Goal: Information Seeking & Learning: Learn about a topic

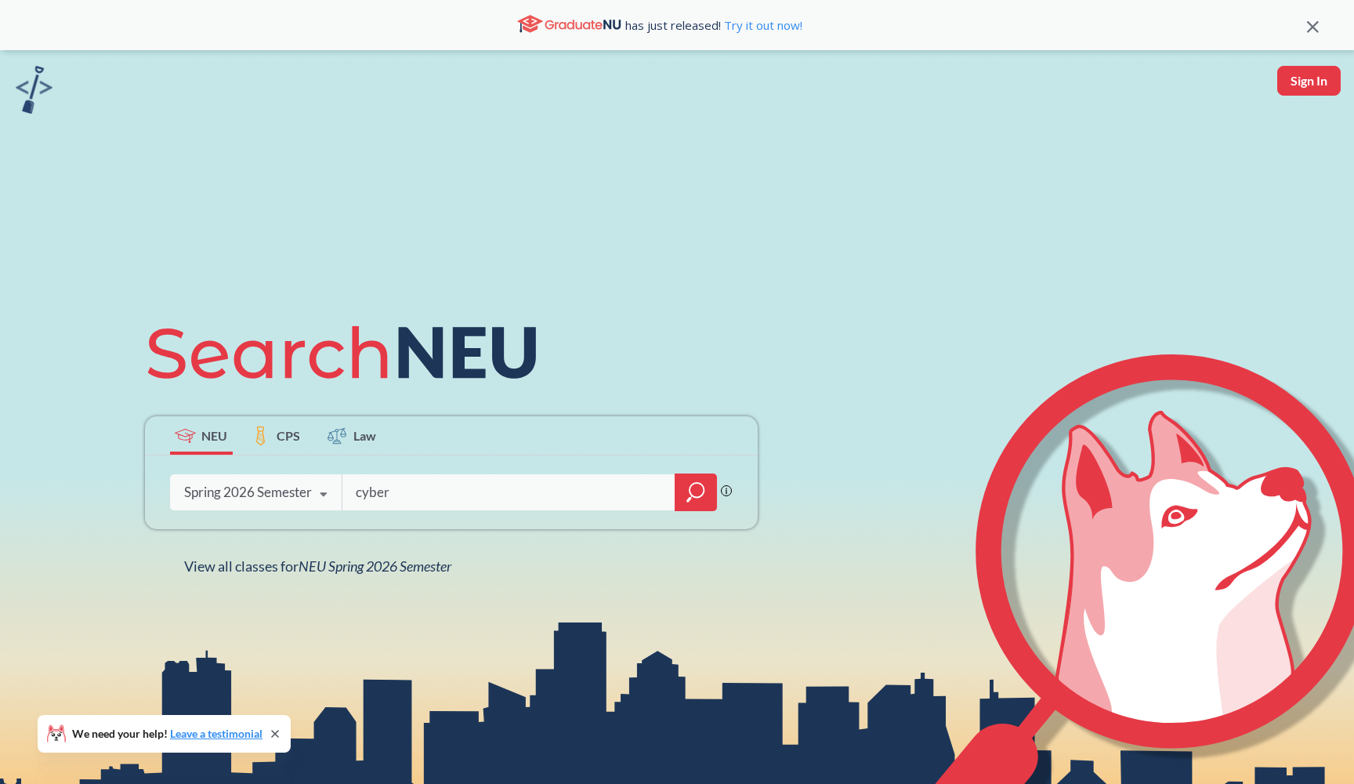
type input "cyber"
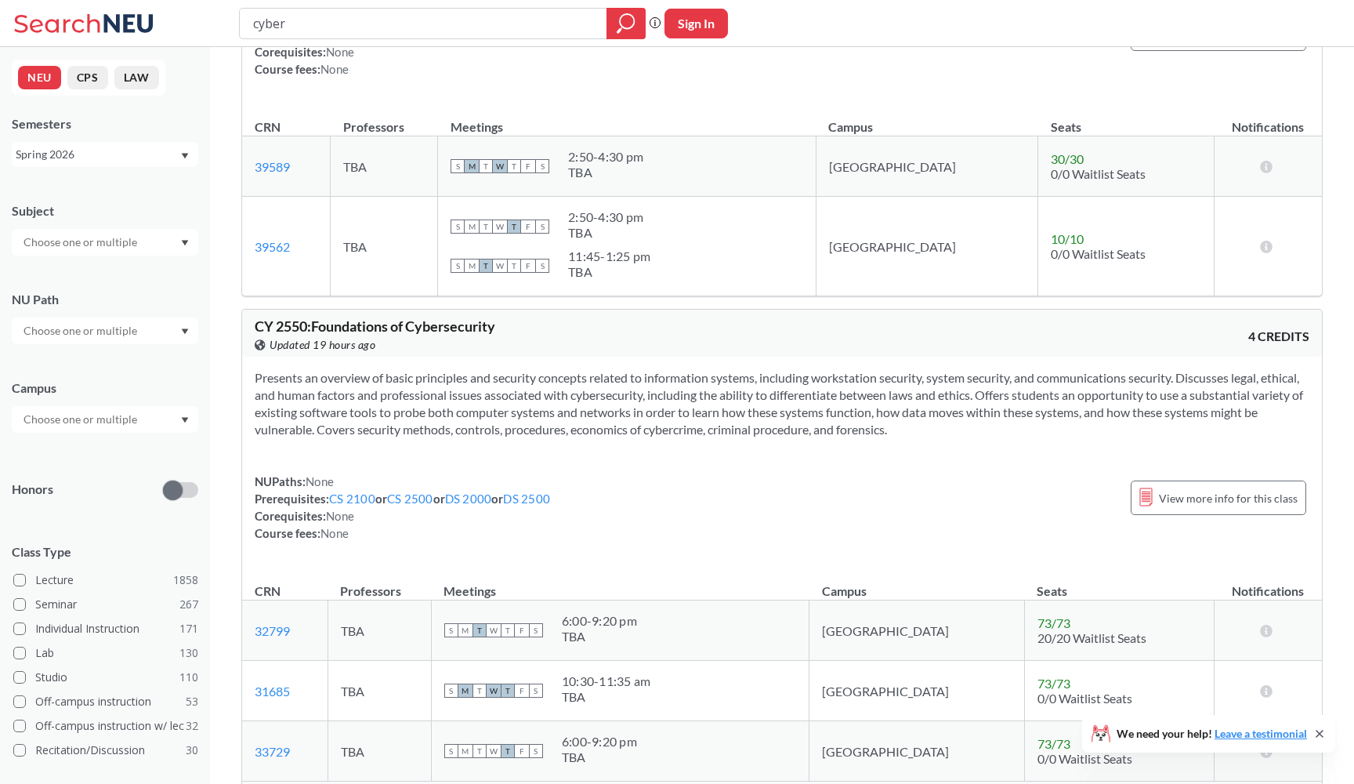
scroll to position [1430, 0]
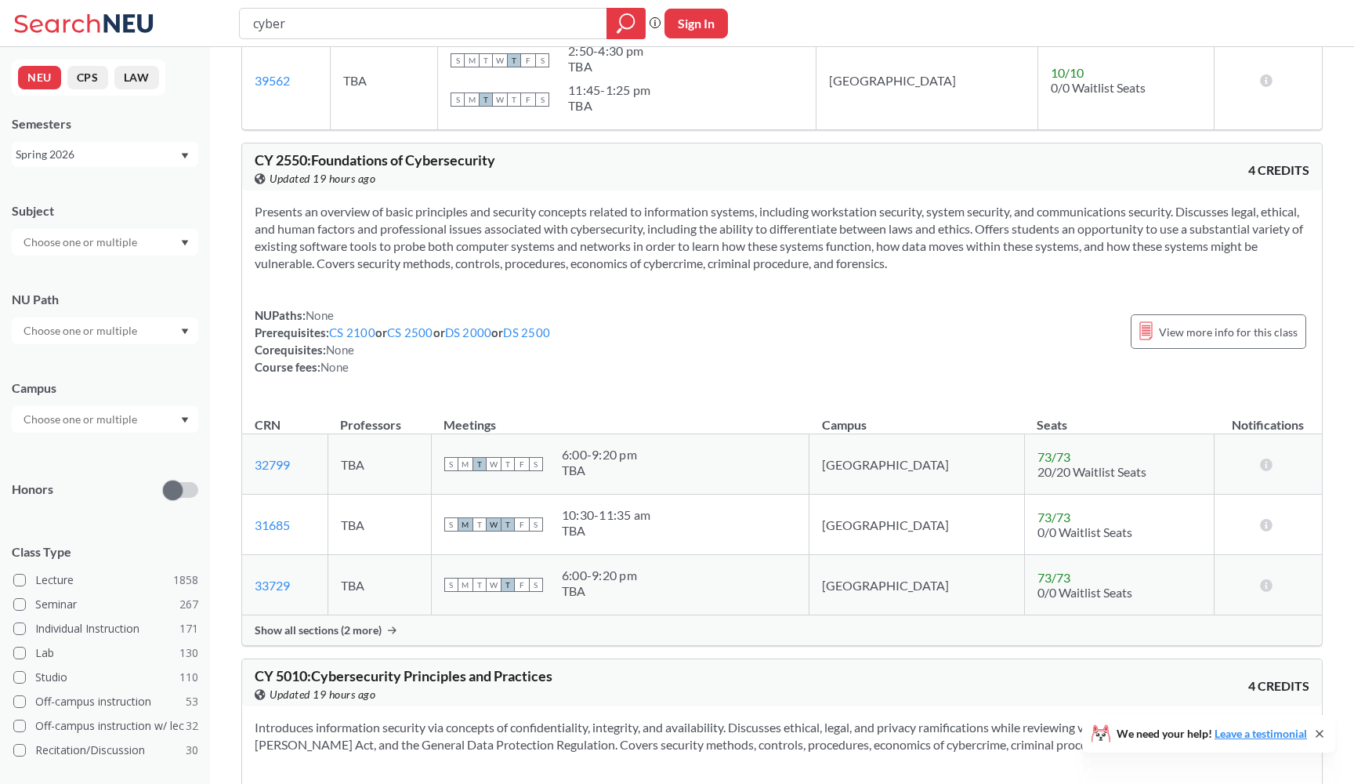
click at [536, 632] on div "Show all sections (2 more)" at bounding box center [782, 630] width 1080 height 30
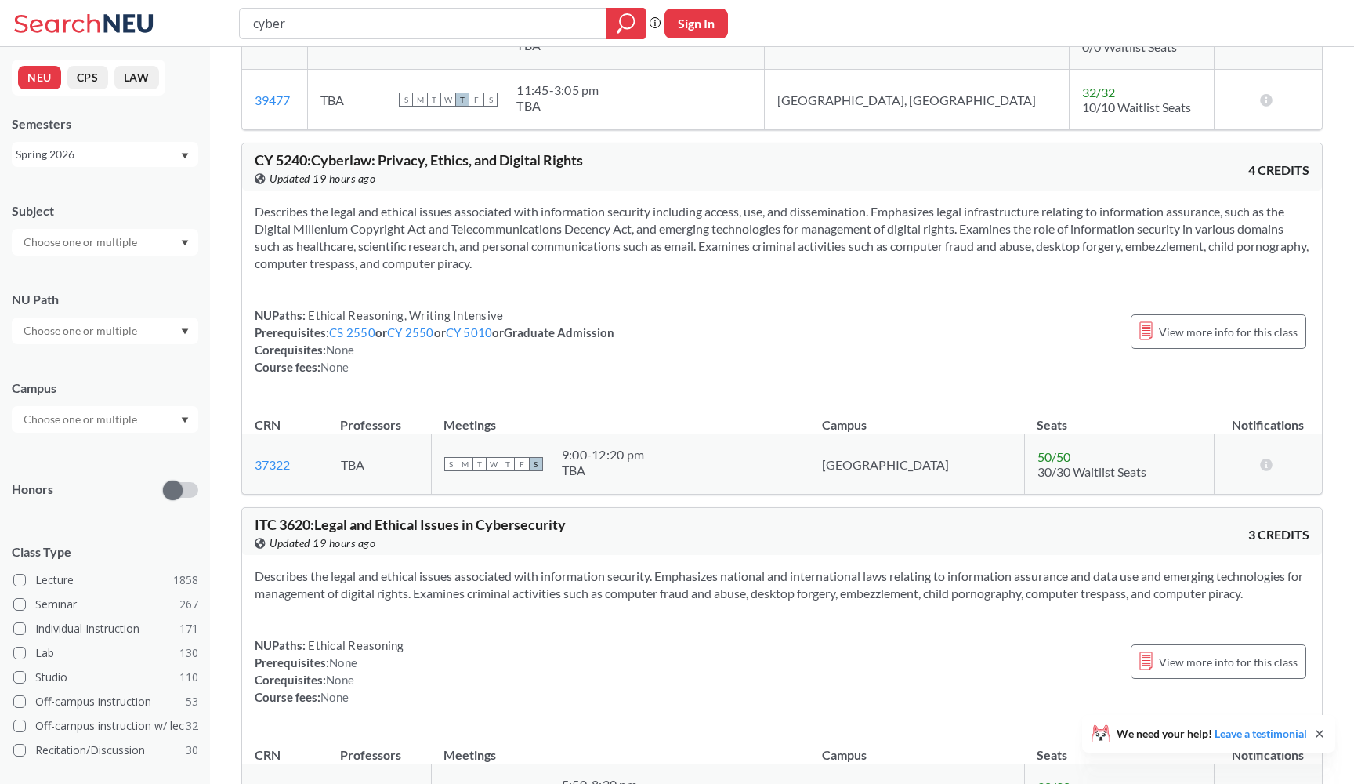
scroll to position [2067, 0]
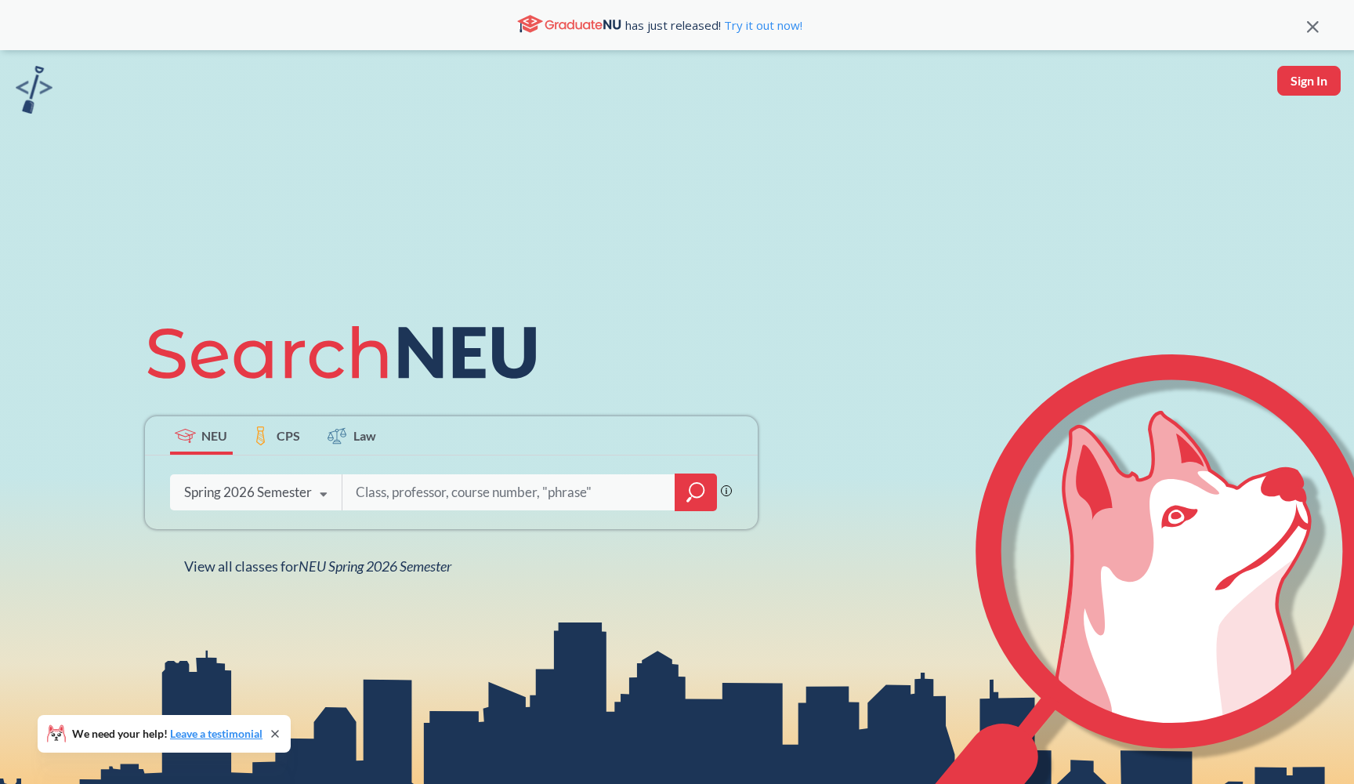
click at [681, 492] on div at bounding box center [696, 492] width 42 height 38
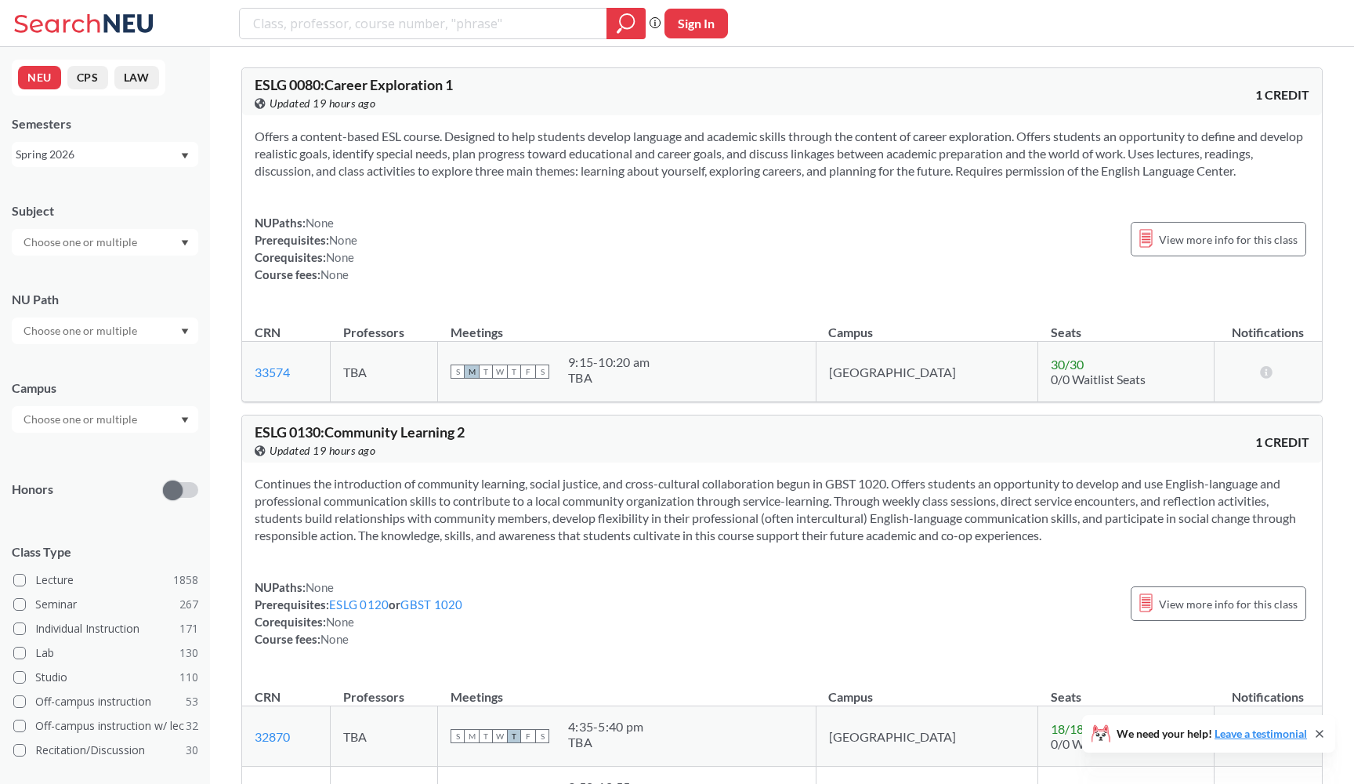
click at [71, 243] on input "text" at bounding box center [82, 242] width 132 height 19
click at [73, 266] on div "CS ( 97 )" at bounding box center [108, 269] width 177 height 17
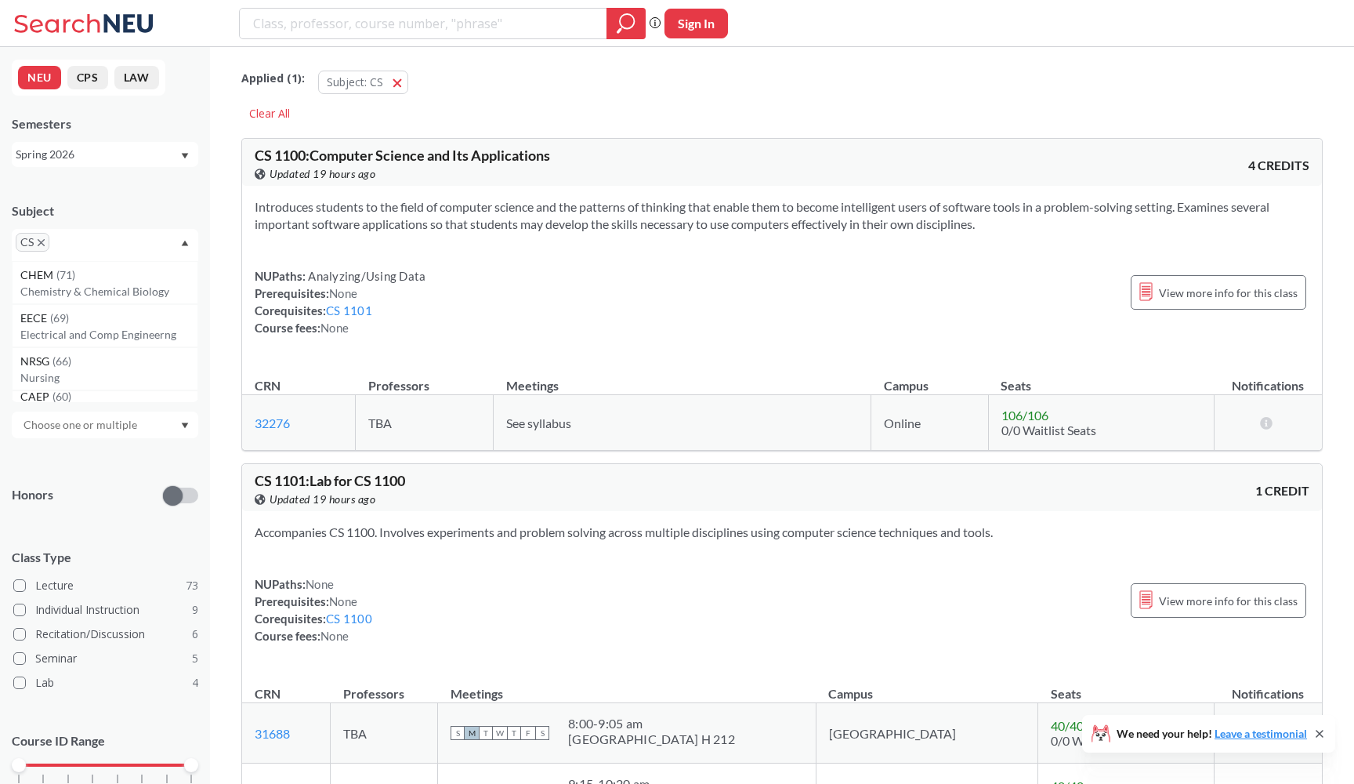
click at [433, 268] on div "NUPaths: Analyzing/Using Data Prerequisites: None Corequisites: CS 1101 Course …" at bounding box center [782, 301] width 1055 height 69
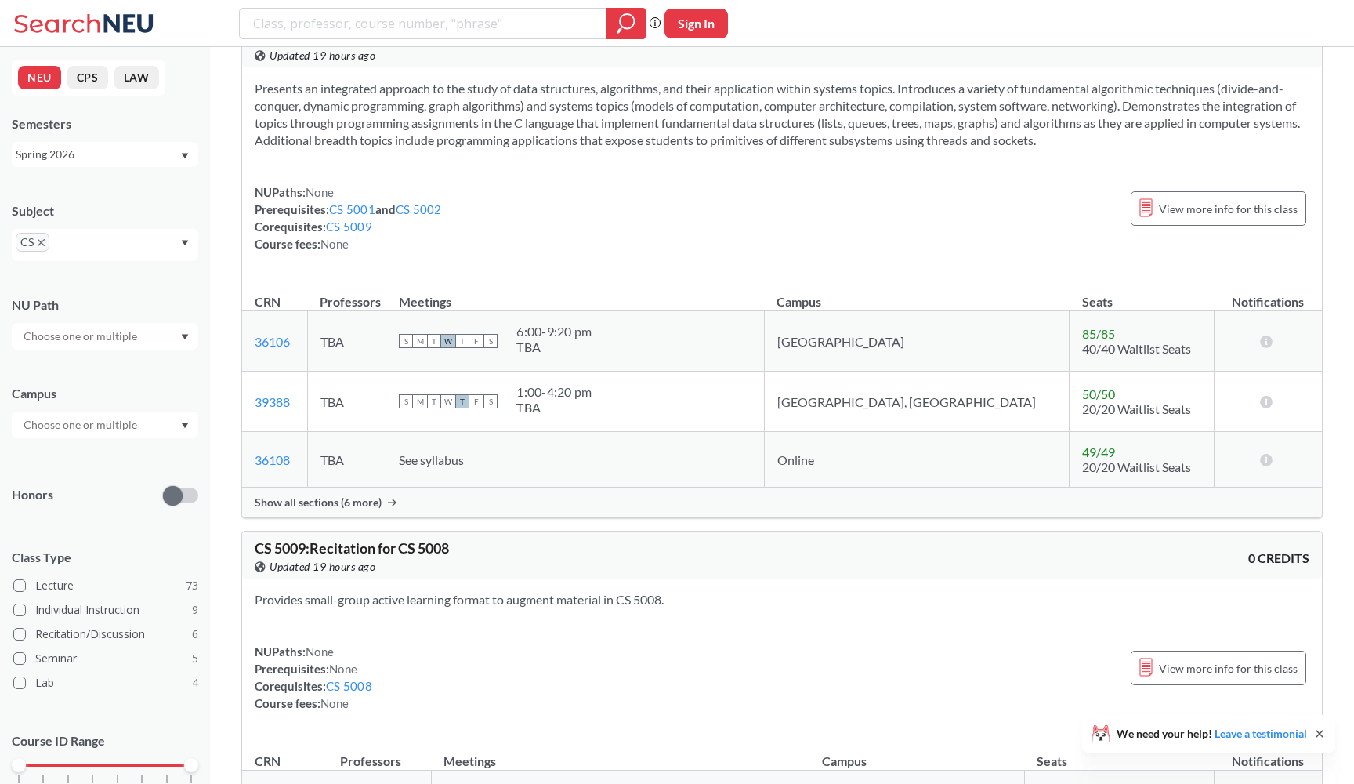
scroll to position [18365, 0]
click at [728, 515] on div "Show all sections (6 more)" at bounding box center [782, 500] width 1080 height 30
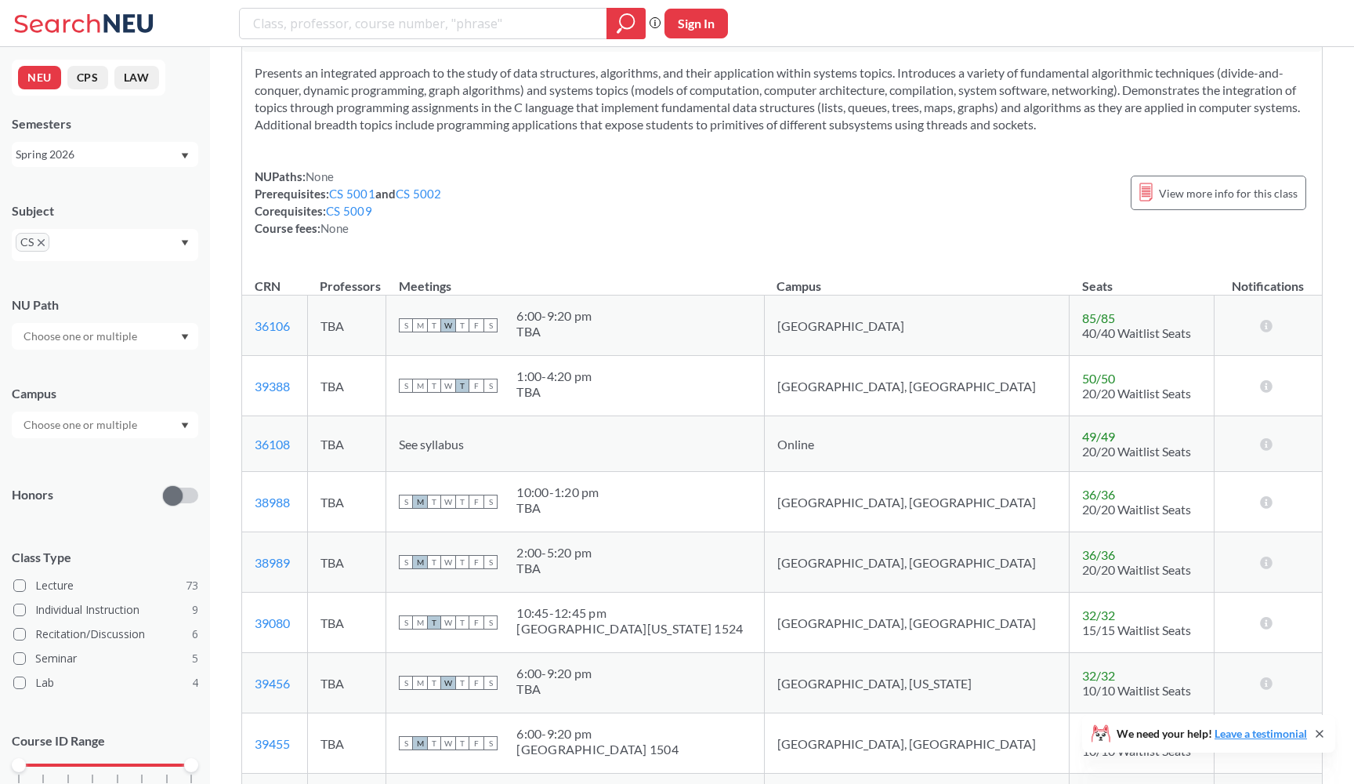
scroll to position [18377, 0]
drag, startPoint x: 307, startPoint y: 60, endPoint x: 239, endPoint y: 51, distance: 68.8
copy span "CS 5008"
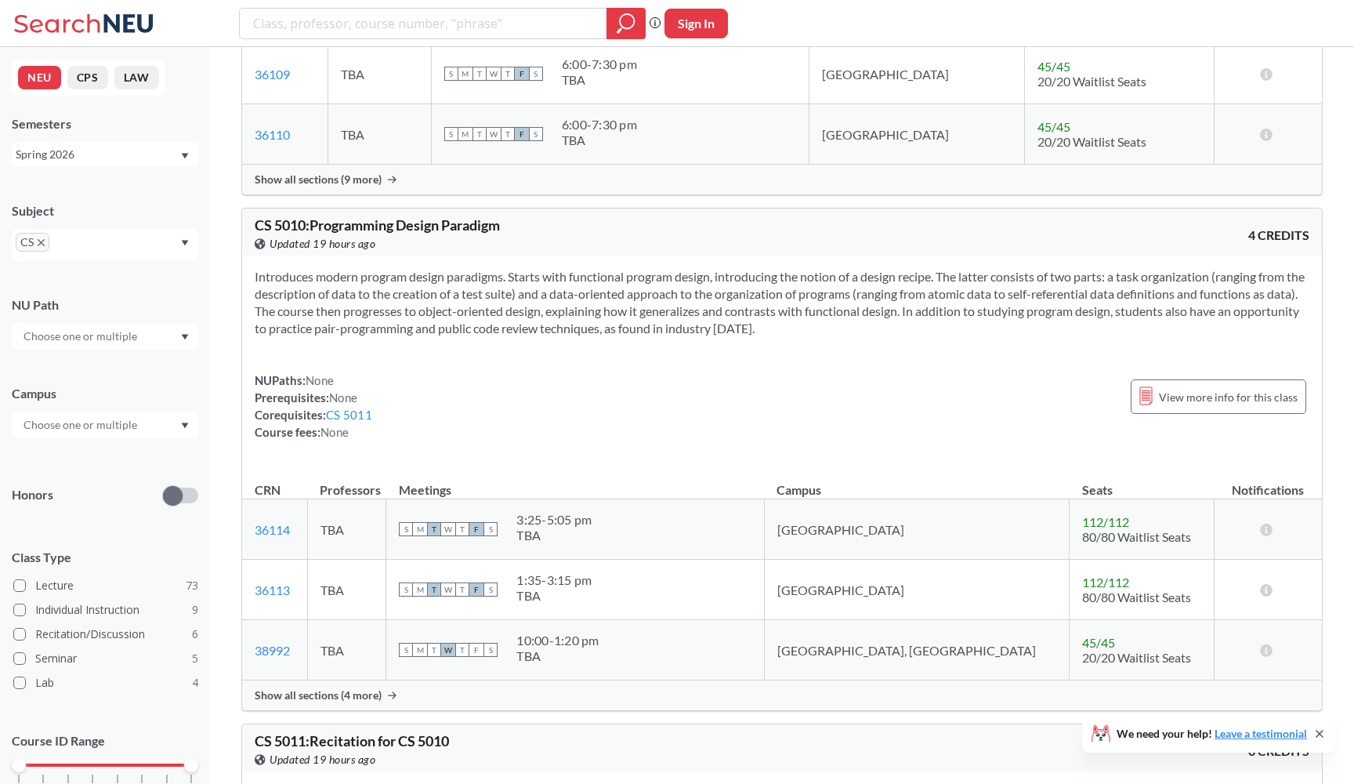
click at [969, 256] on div "CS 5010 : Programming Design Paradigm View this course on Banner. Updated 19 ho…" at bounding box center [782, 231] width 1080 height 47
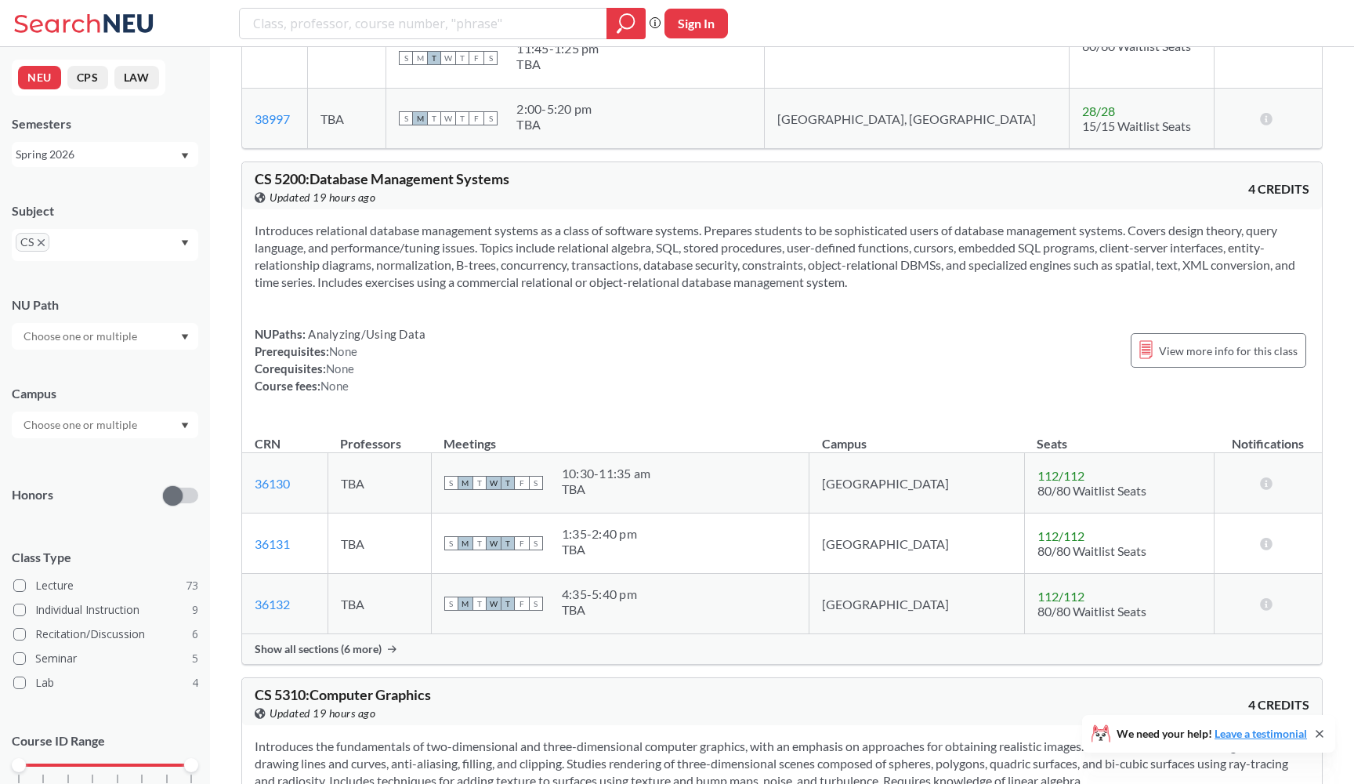
scroll to position [23356, 0]
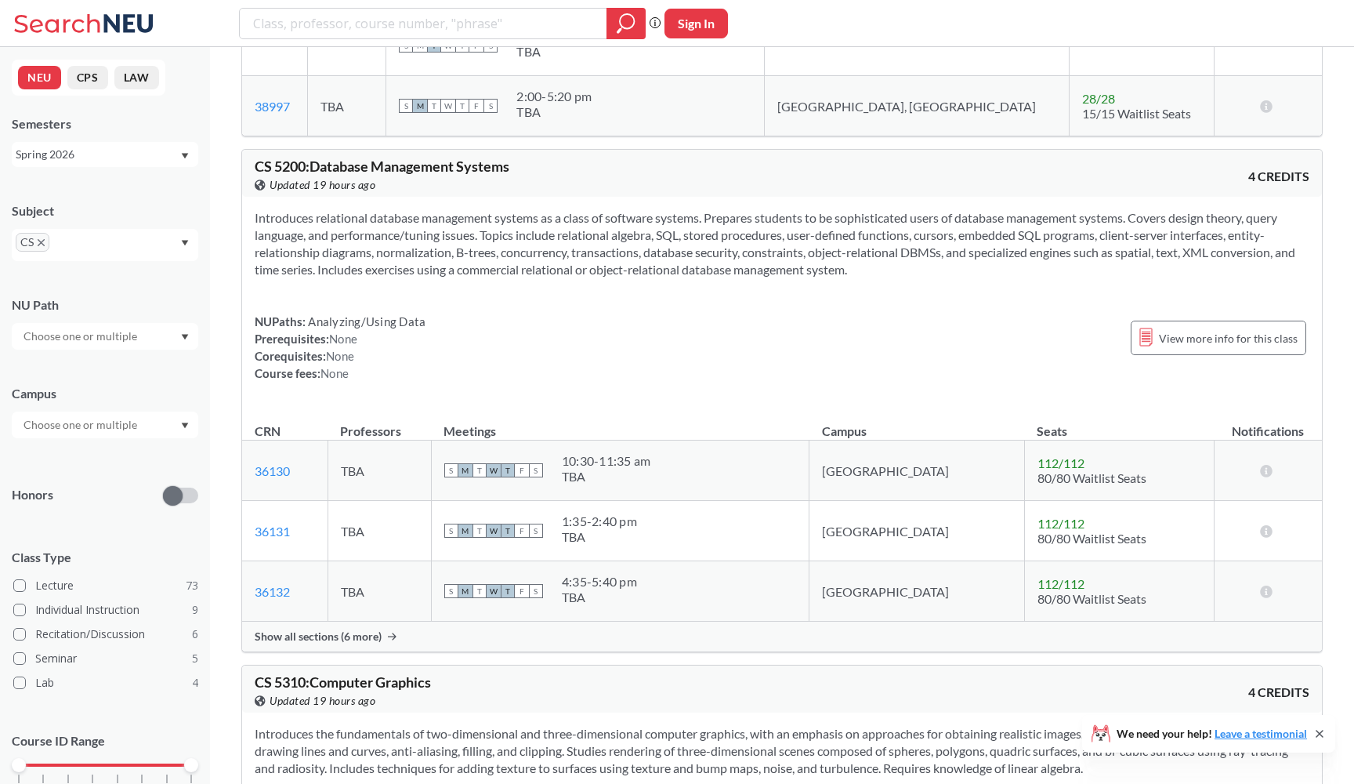
click at [963, 278] on section "Introduces relational database management systems as a class of software system…" at bounding box center [782, 243] width 1055 height 69
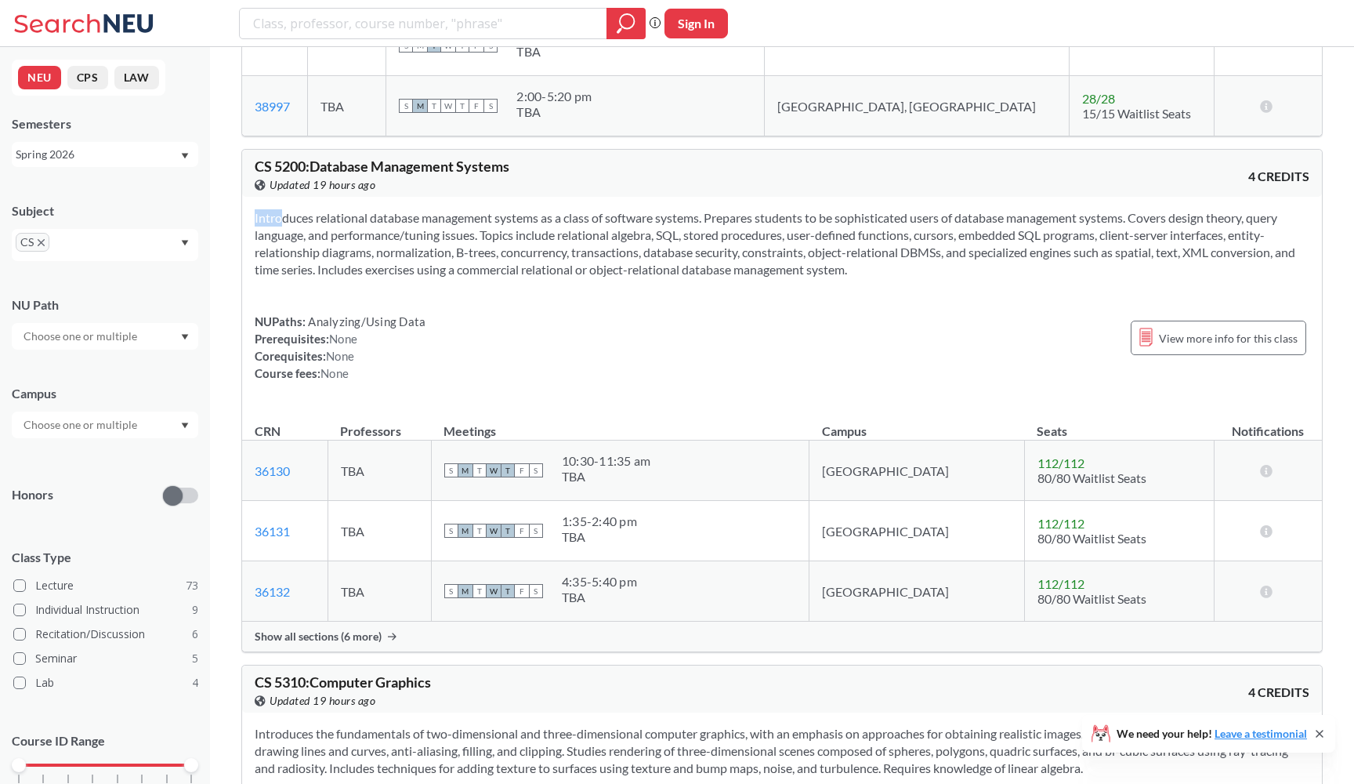
click at [963, 278] on section "Introduces relational database management systems as a class of software system…" at bounding box center [782, 243] width 1055 height 69
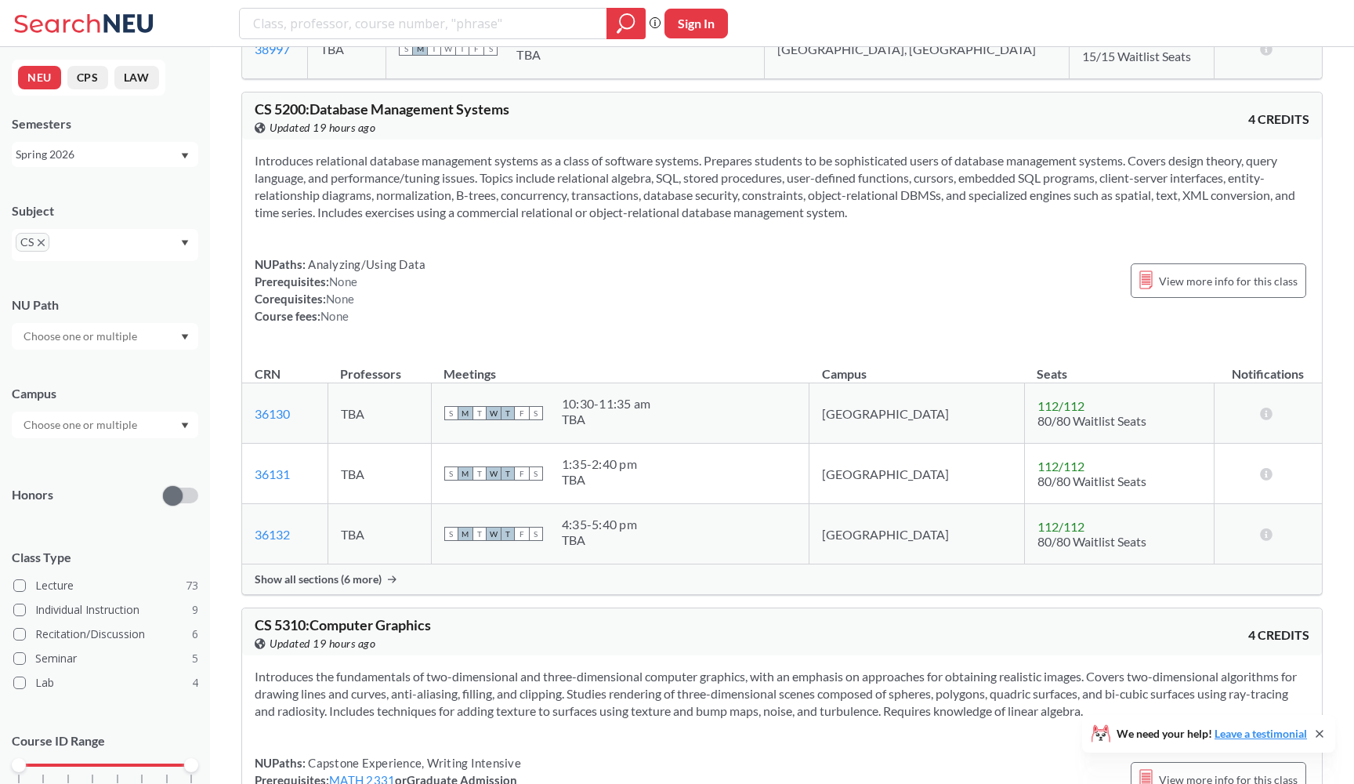
scroll to position [23455, 0]
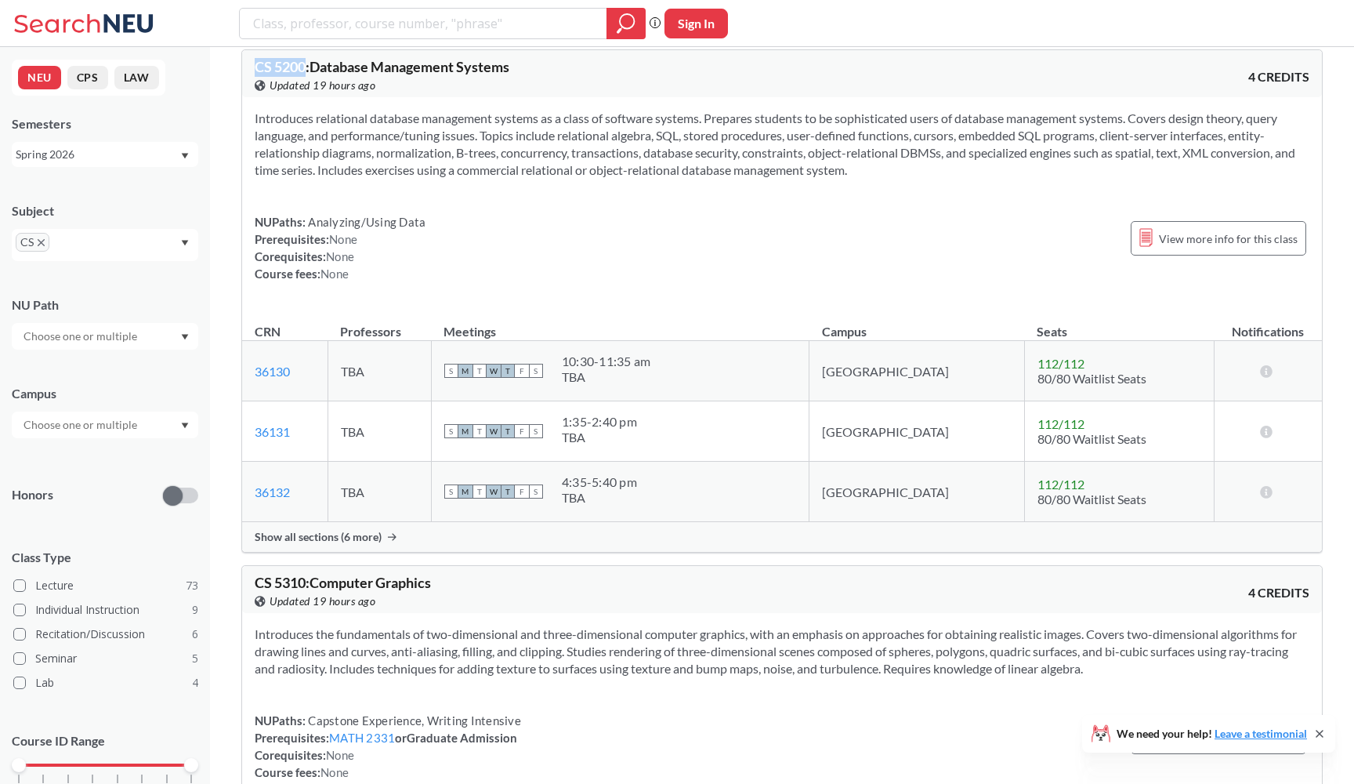
drag, startPoint x: 253, startPoint y: 117, endPoint x: 306, endPoint y: 118, distance: 52.5
click at [306, 97] on div "CS 5200 : Database Management Systems View this course on Banner. Updated 19 ho…" at bounding box center [782, 73] width 1080 height 47
copy span "CS 5200"
click at [1003, 282] on div "NUPaths: Analyzing/Using Data Prerequisites: None Corequisites: None Course fee…" at bounding box center [782, 247] width 1055 height 69
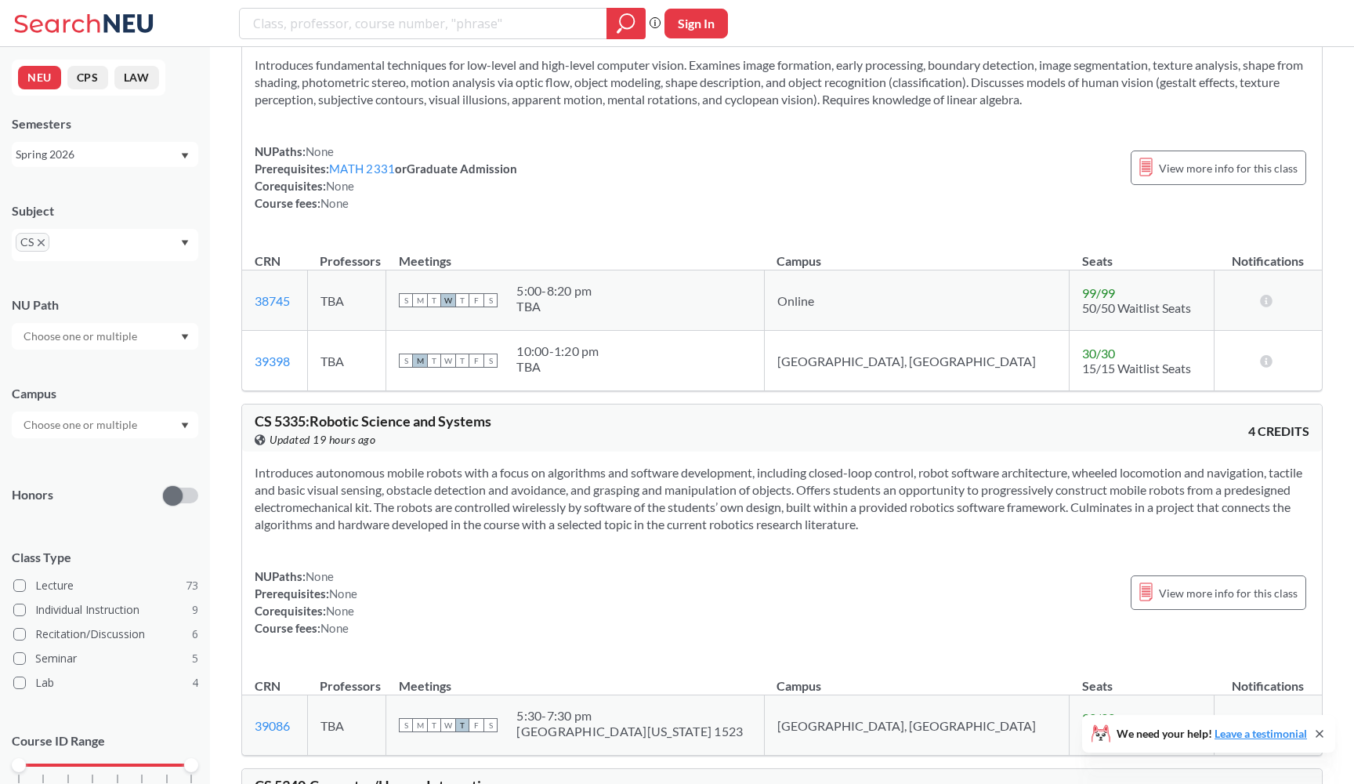
scroll to position [24373, 0]
drag, startPoint x: 252, startPoint y: 61, endPoint x: 306, endPoint y: 61, distance: 54.1
click at [306, 42] on div "CS 5330 : Pattern Recognition and Computer Vision View this course on Banner. U…" at bounding box center [782, 18] width 1080 height 47
copy span "CS 5330"
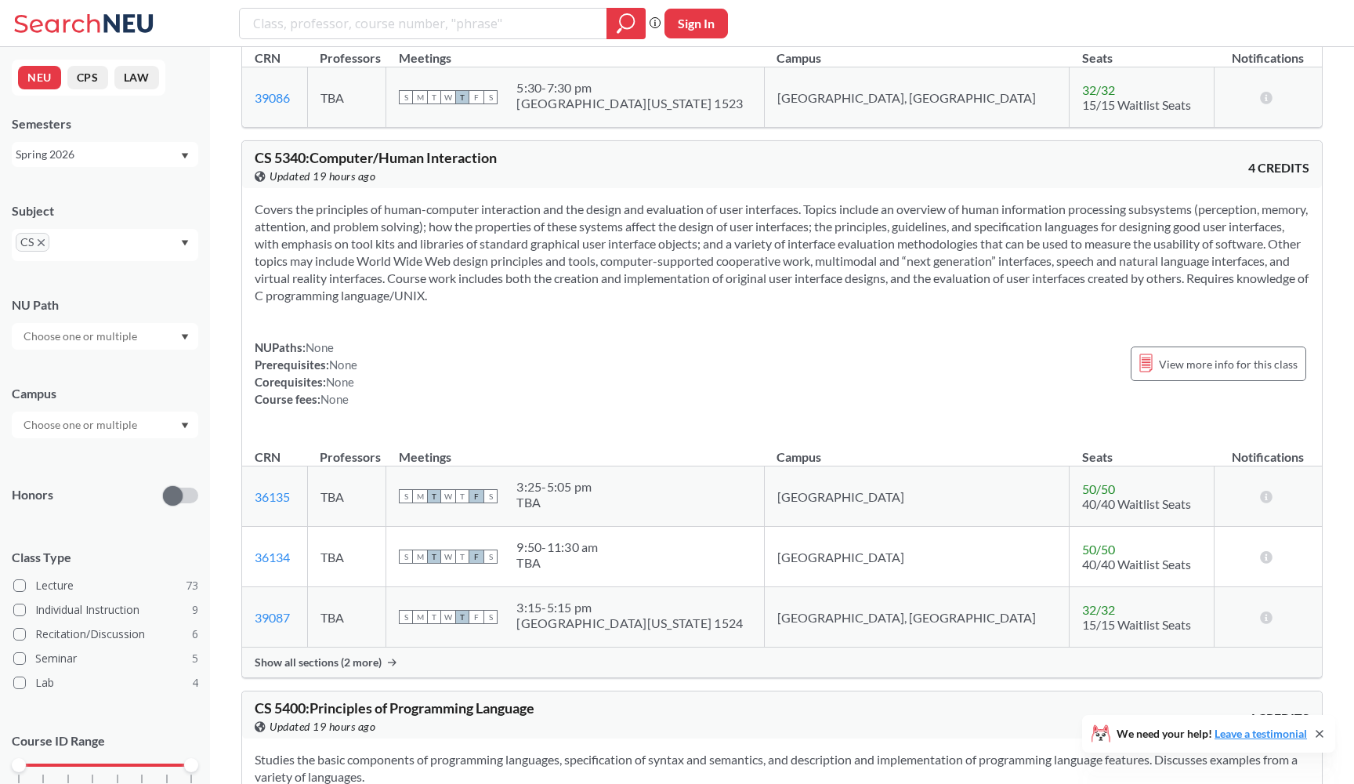
scroll to position [25067, 0]
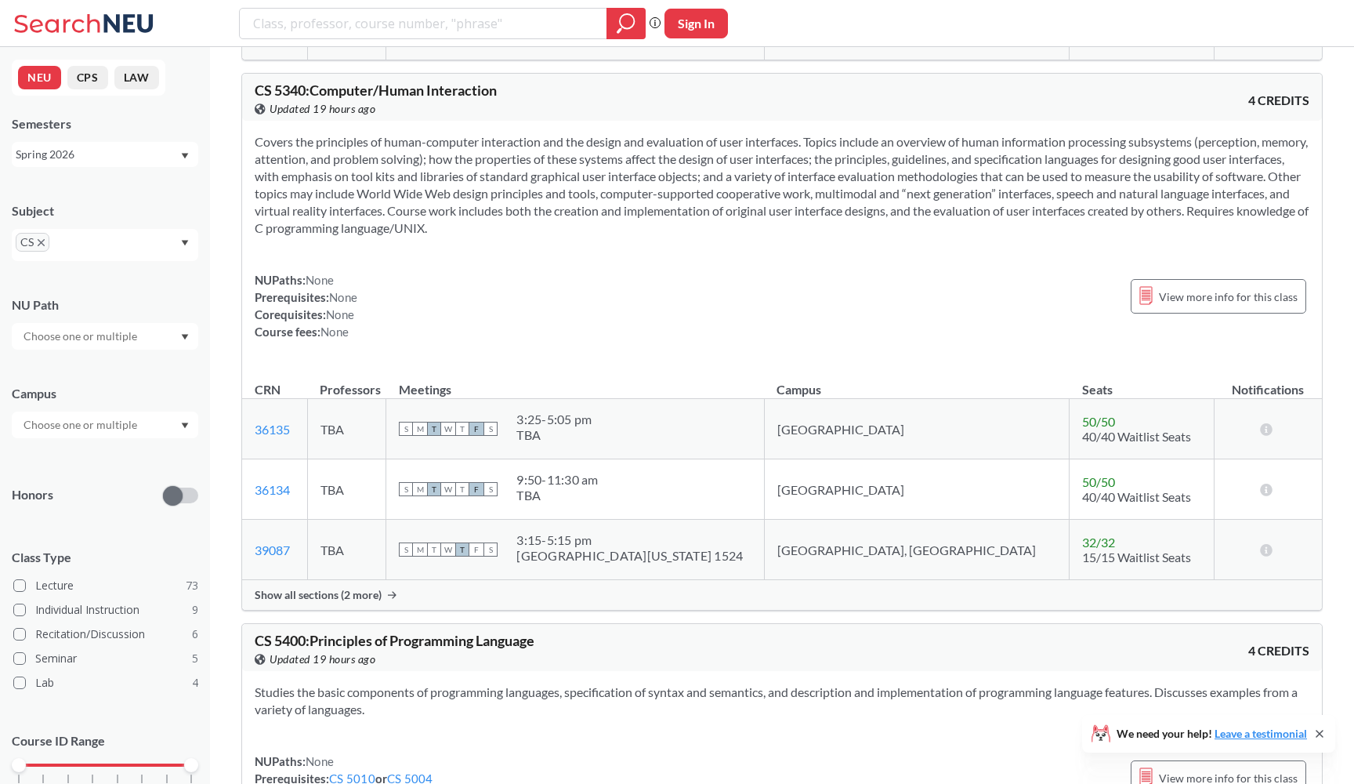
click at [896, 237] on section at bounding box center [782, 184] width 1055 height 103
drag, startPoint x: 305, startPoint y: 147, endPoint x: 250, endPoint y: 146, distance: 54.9
click at [250, 121] on div "CS 5340 : Computer/Human Interaction View this course on Banner. Updated 19 hou…" at bounding box center [782, 97] width 1080 height 47
copy span "CS 5340"
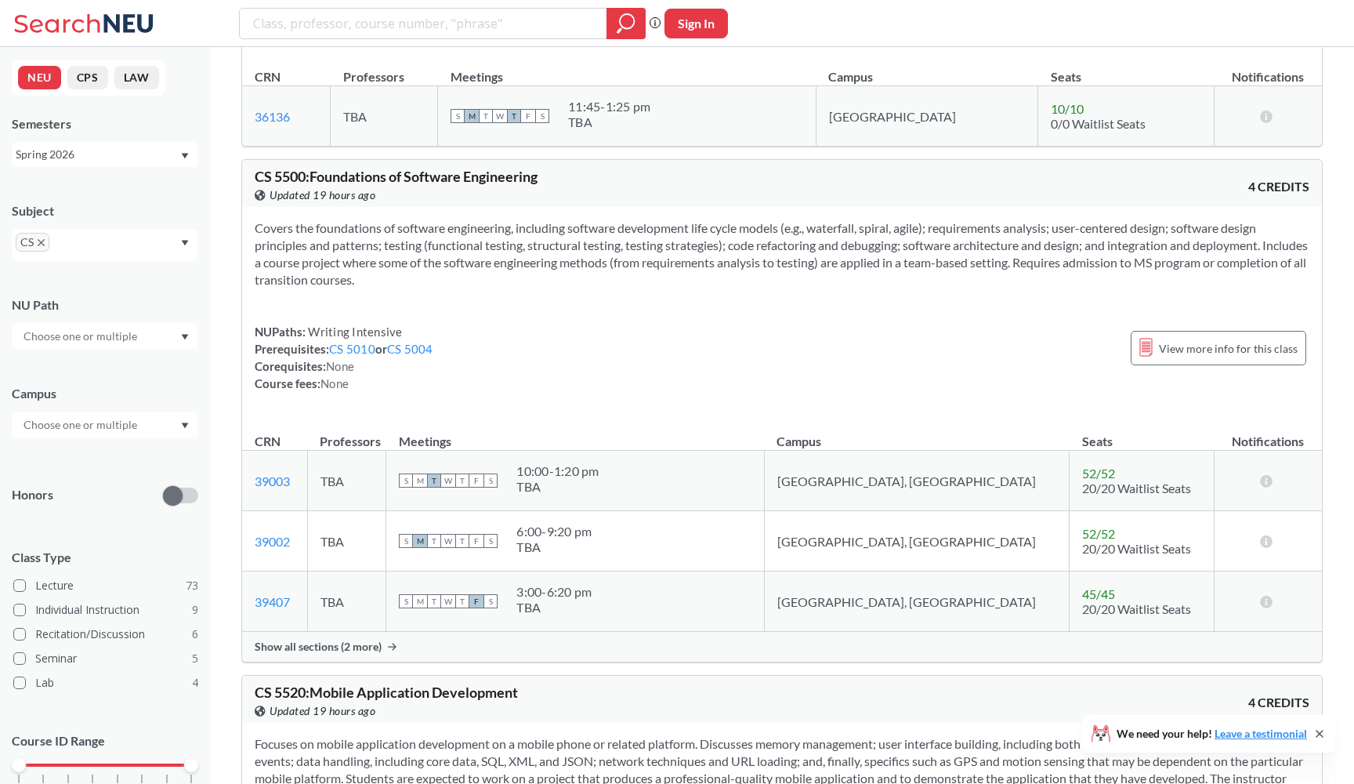
scroll to position [25946, 0]
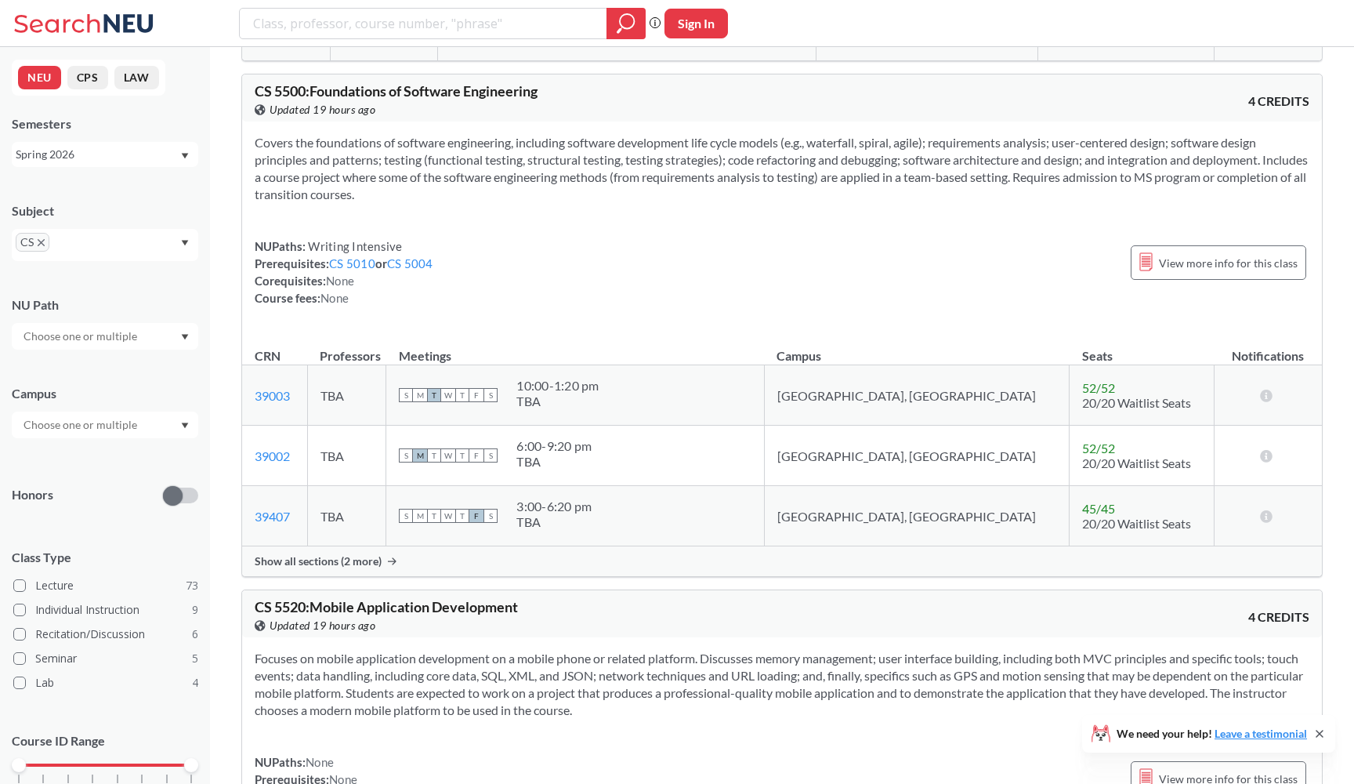
click at [669, 576] on div "Show all sections (2 more)" at bounding box center [782, 561] width 1080 height 30
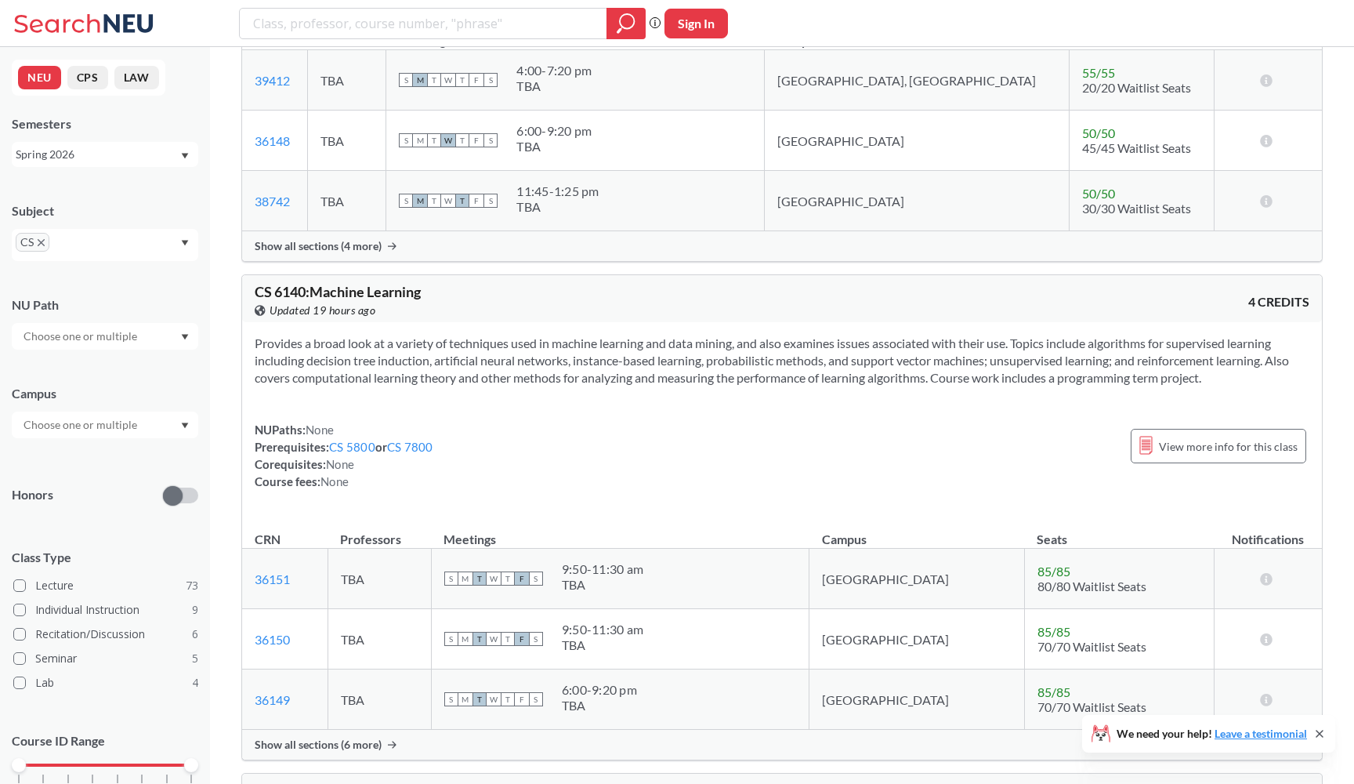
scroll to position [29433, 0]
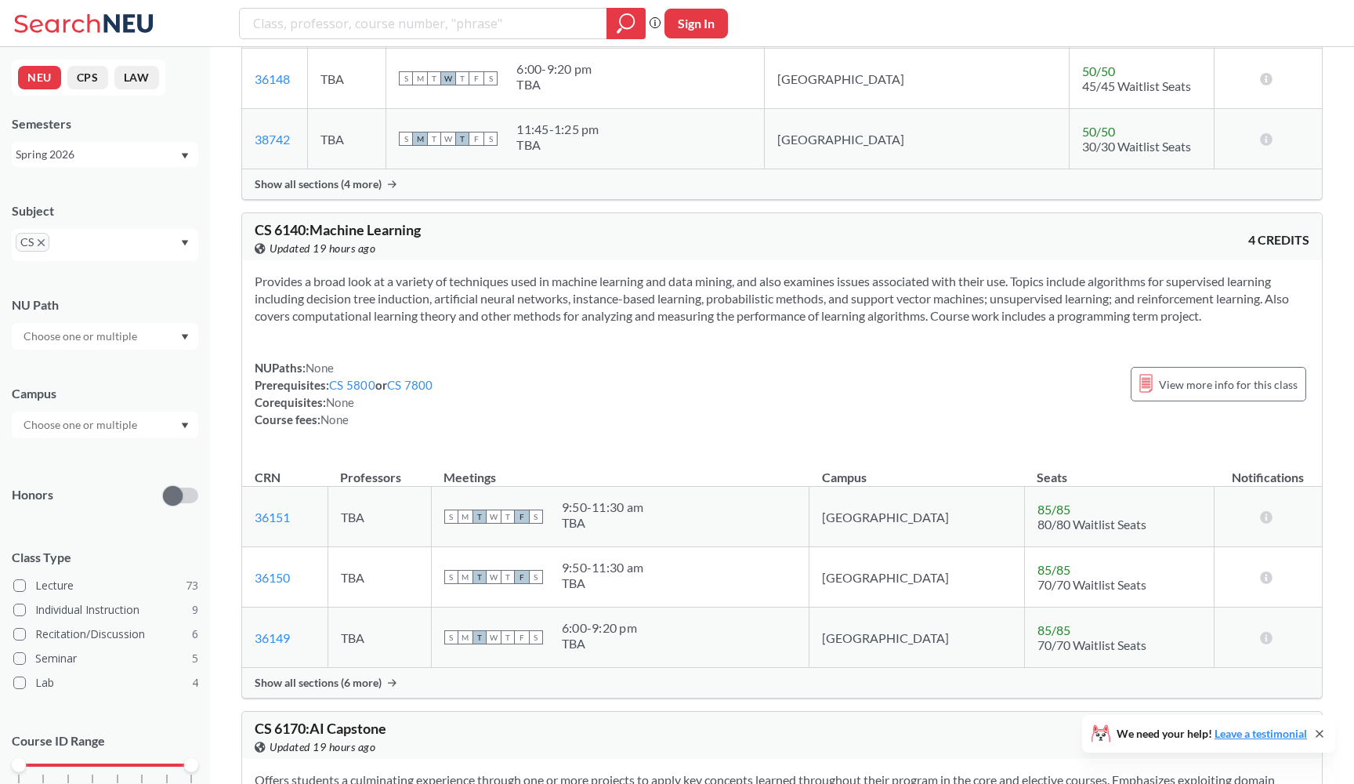
click at [640, 698] on div "Show all sections (6 more)" at bounding box center [782, 683] width 1080 height 30
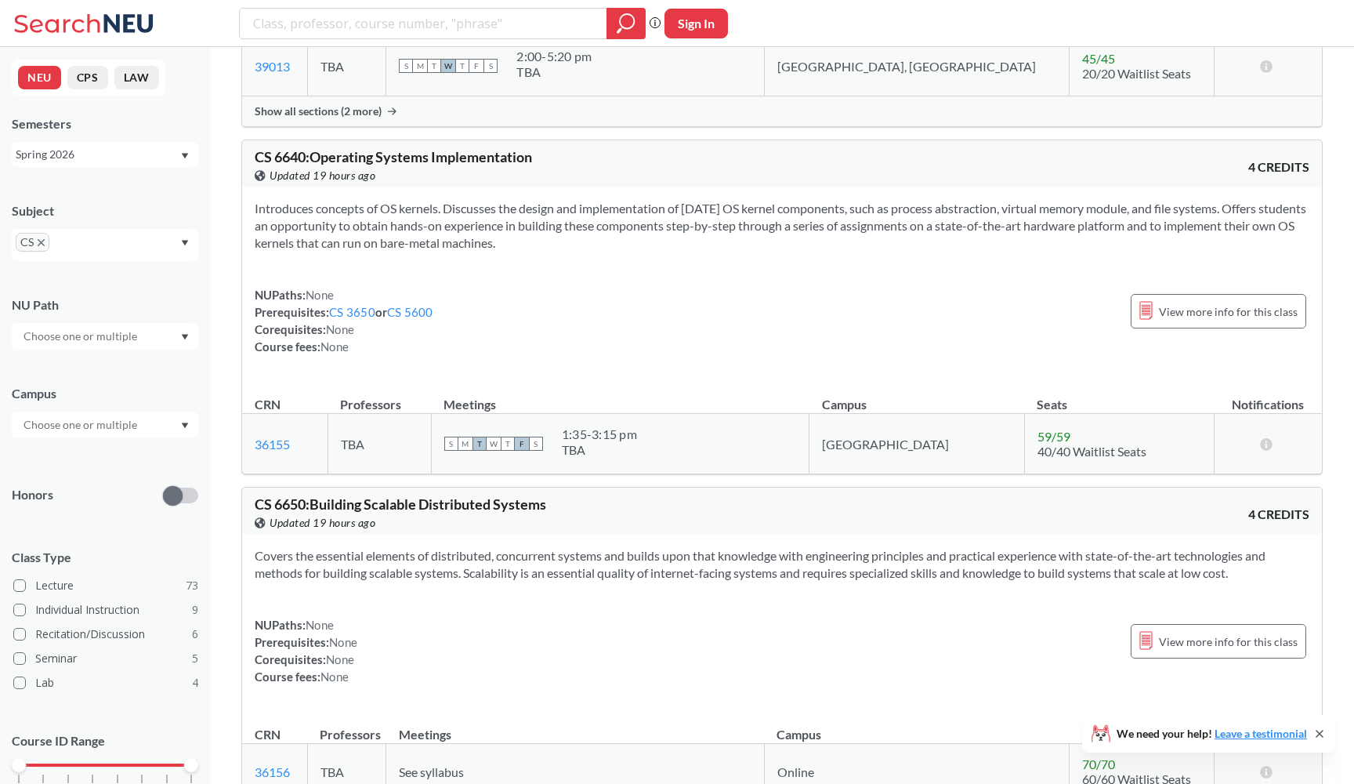
scroll to position [32755, 0]
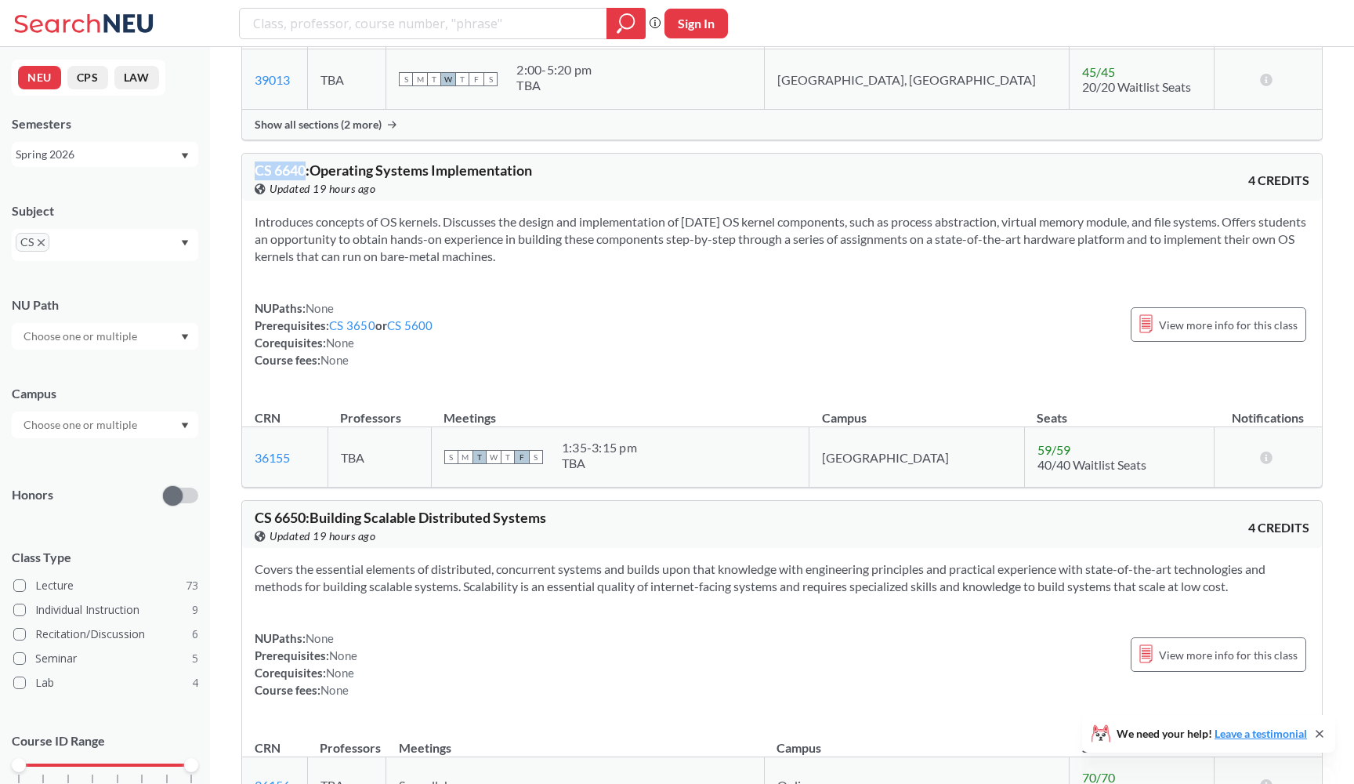
drag, startPoint x: 256, startPoint y: 255, endPoint x: 303, endPoint y: 252, distance: 47.1
click at [303, 179] on span "CS 6640 : Operating Systems Implementation" at bounding box center [393, 169] width 277 height 17
click at [334, 179] on span "CS 6640 : Operating Systems Implementation" at bounding box center [393, 169] width 277 height 17
click at [658, 201] on div "CS 6640 : Operating Systems Implementation View this course on Banner. Updated …" at bounding box center [782, 177] width 1080 height 47
